Goal: Transaction & Acquisition: Subscribe to service/newsletter

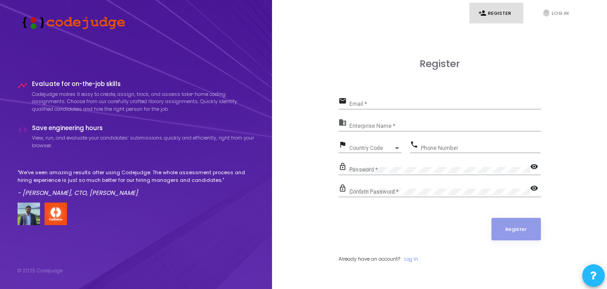
click at [457, 102] on input "Email *" at bounding box center [445, 104] width 192 height 6
type input "c"
type input "[EMAIL_ADDRESS][DOMAIN_NAME]"
click at [432, 124] on input "Enterprise Name *" at bounding box center [445, 126] width 192 height 6
type input "Bicol University Polangui"
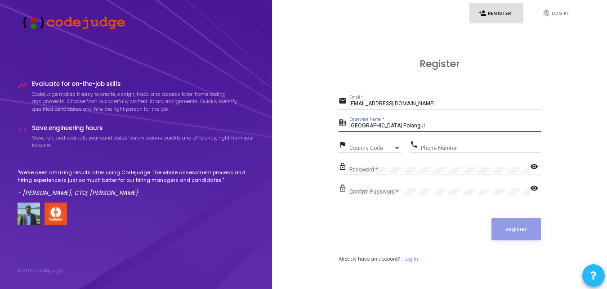
click at [390, 146] on div "Country Code" at bounding box center [371, 147] width 44 height 5
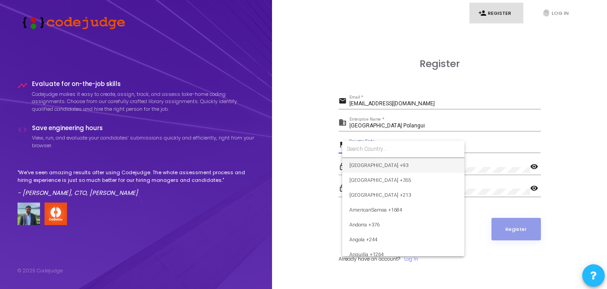
type input "+"
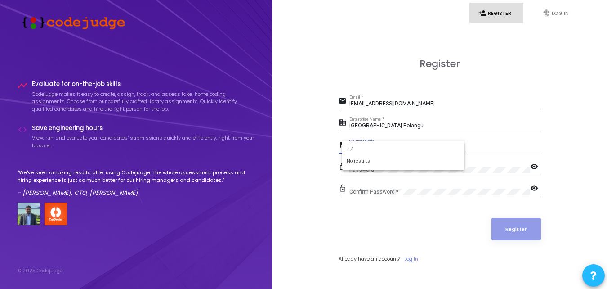
type input "+"
type input "ph"
click at [413, 161] on span "Philippines +63" at bounding box center [403, 165] width 108 height 15
click at [465, 146] on input "Phone Number" at bounding box center [481, 148] width 120 height 6
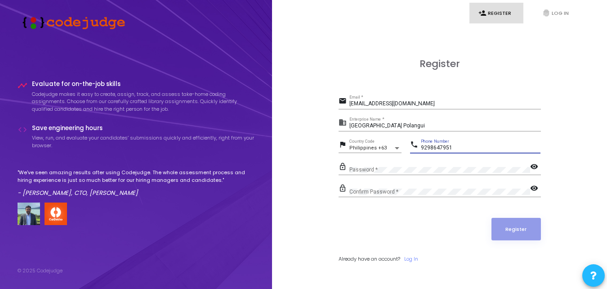
type input "9298647951"
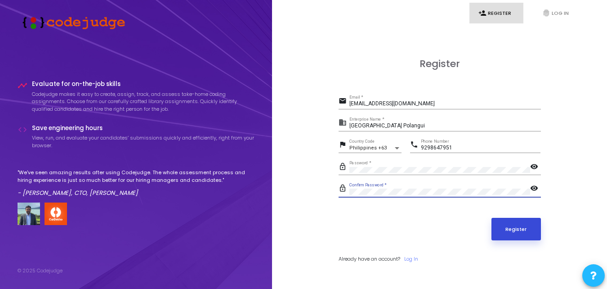
click at [522, 238] on button "Register" at bounding box center [516, 229] width 49 height 22
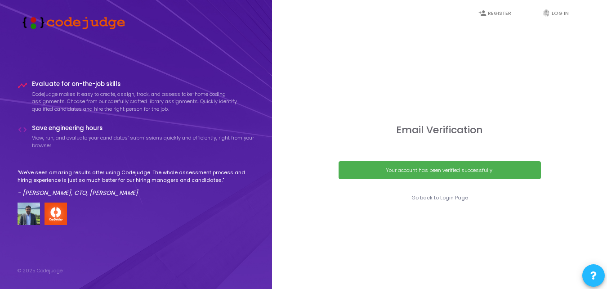
click at [505, 175] on div "Your account has been verified successfully!" at bounding box center [440, 170] width 202 height 18
click at [460, 197] on link "Go back to Login Page" at bounding box center [440, 198] width 57 height 8
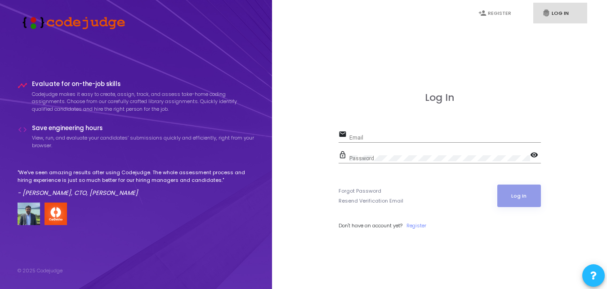
click at [480, 129] on div "Email" at bounding box center [445, 136] width 192 height 14
type input "[EMAIL_ADDRESS][DOMAIN_NAME]"
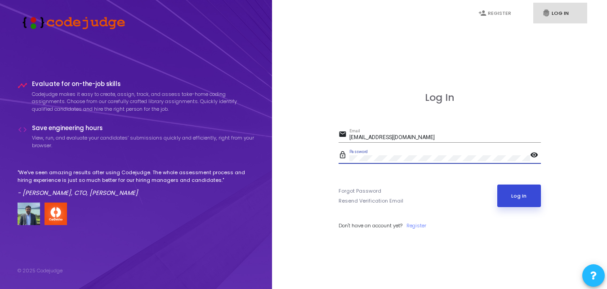
click at [515, 203] on button "Log In" at bounding box center [519, 195] width 44 height 22
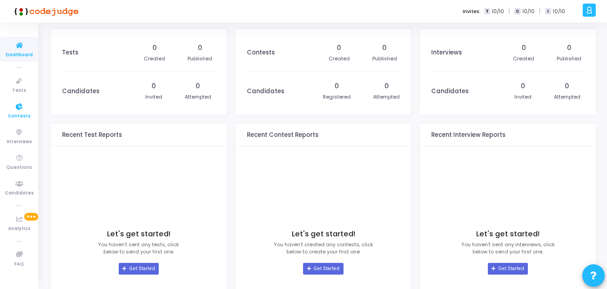
click at [10, 116] on span "Contests" at bounding box center [19, 116] width 23 height 8
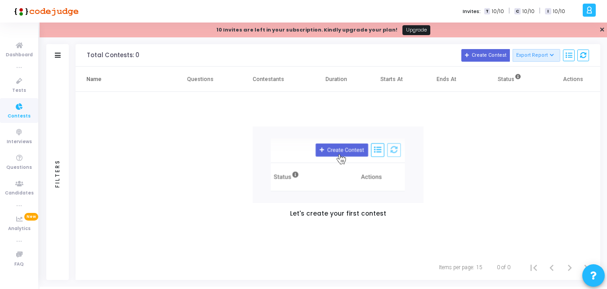
click at [407, 27] on link "Upgrade" at bounding box center [417, 30] width 28 height 10
click at [373, 29] on strong "10 Invites are left in your subscription. Kindly upgrade your plan!" at bounding box center [306, 29] width 181 height 7
click at [384, 32] on strong "10 Invites are left in your subscription. Kindly upgrade your plan!" at bounding box center [306, 29] width 181 height 7
click at [405, 29] on link "Upgrade" at bounding box center [417, 30] width 28 height 10
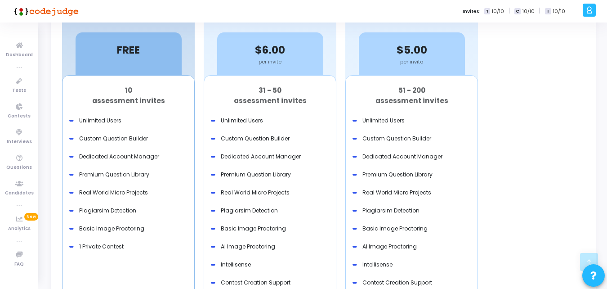
scroll to position [365, 0]
click at [234, 118] on div "Unlimited Users" at bounding box center [242, 120] width 42 height 8
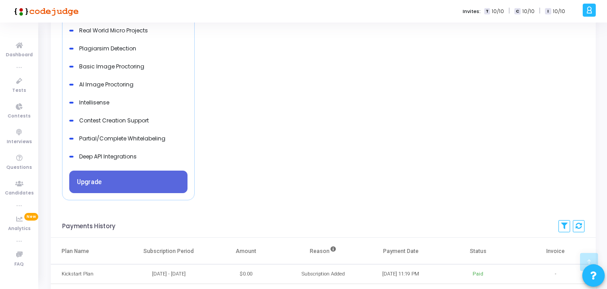
scroll to position [884, 0]
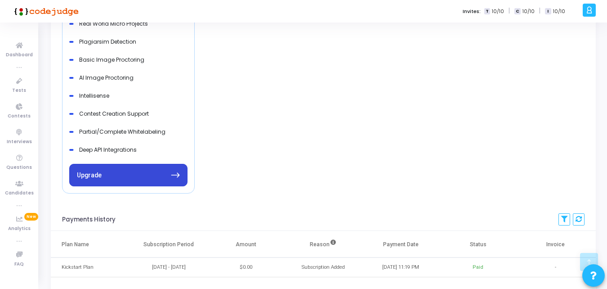
click at [141, 183] on button "Upgrade" at bounding box center [128, 175] width 118 height 22
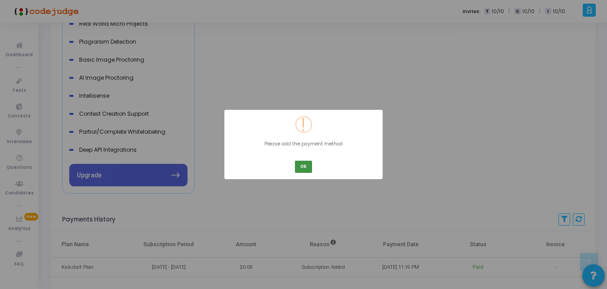
click at [310, 161] on button "Ok" at bounding box center [303, 167] width 17 height 12
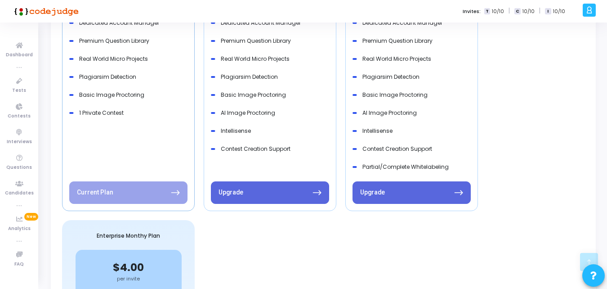
scroll to position [406, 0]
